Goal: Information Seeking & Learning: Learn about a topic

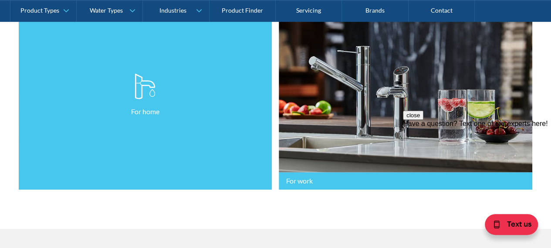
click at [148, 112] on p "For home" at bounding box center [145, 111] width 28 height 10
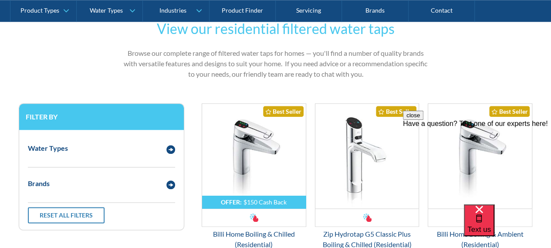
scroll to position [479, 0]
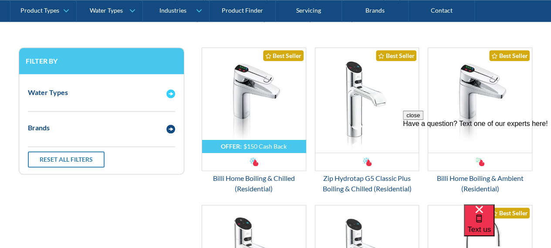
click at [170, 95] on img "Email Form 3" at bounding box center [171, 93] width 9 height 9
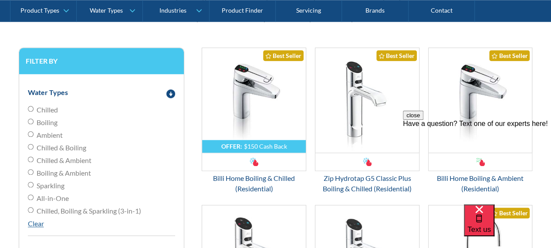
click at [32, 133] on input "Ambient" at bounding box center [31, 134] width 6 height 6
radio input "true"
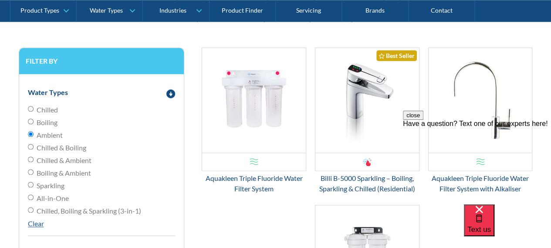
click at [424, 120] on button "close" at bounding box center [413, 115] width 20 height 9
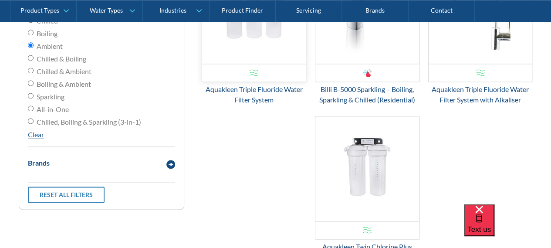
scroll to position [479, 0]
